Goal: Task Accomplishment & Management: Use online tool/utility

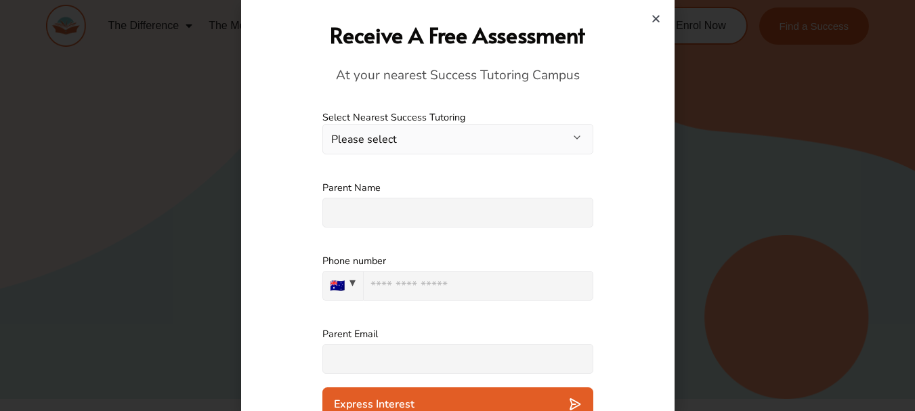
click at [537, 134] on button "Please select" at bounding box center [457, 139] width 271 height 30
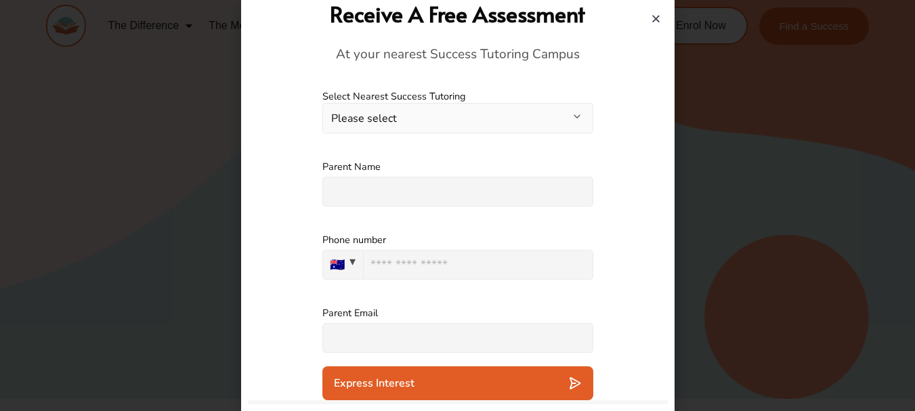
click at [598, 64] on div "Receive A Free Assessment At your nearest Success Tutoring Campus" at bounding box center [458, 31] width 406 height 91
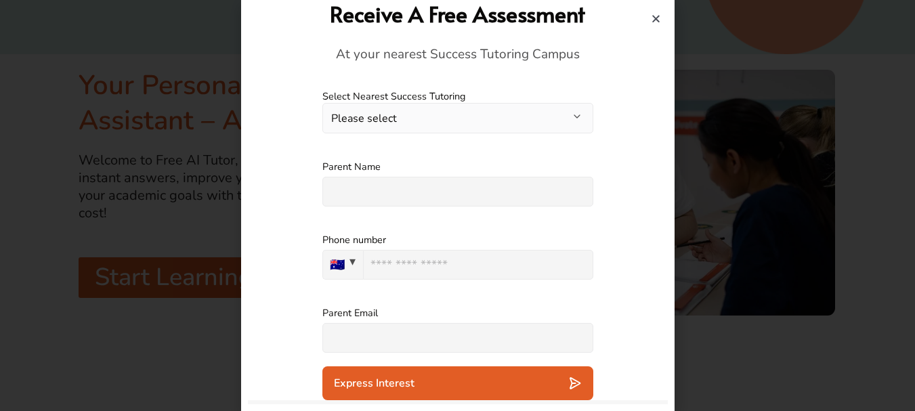
scroll to position [347, 0]
click at [646, 19] on h2 "Receive A Free Assessment" at bounding box center [458, 13] width 406 height 29
click at [651, 14] on icon "Close" at bounding box center [656, 19] width 10 height 10
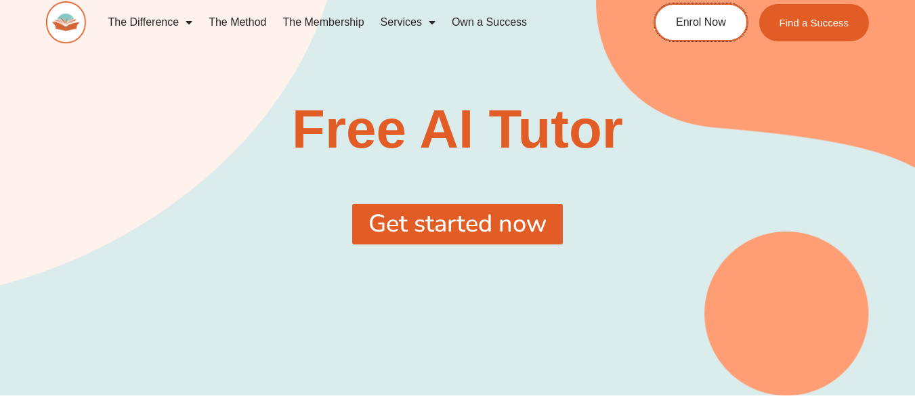
scroll to position [0, 0]
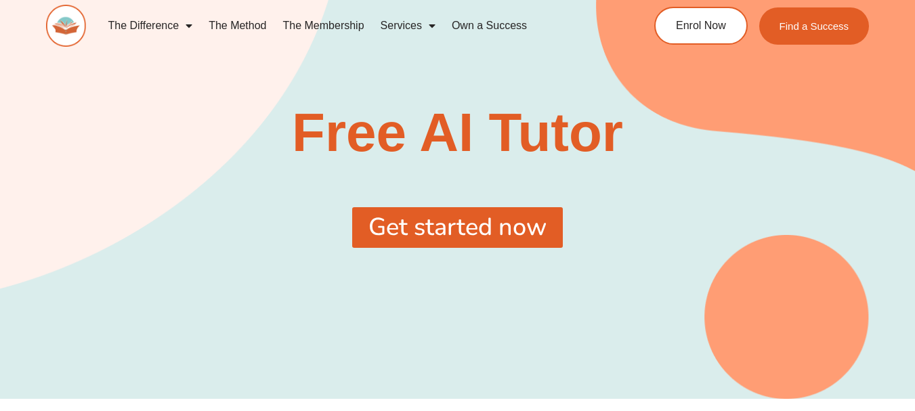
click at [482, 259] on div "Free AI Tutor Get started now" at bounding box center [458, 190] width 824 height 169
click at [491, 240] on span "Get started now" at bounding box center [458, 227] width 178 height 24
click at [489, 225] on span "Get started now" at bounding box center [458, 227] width 178 height 24
